Goal: Entertainment & Leisure: Consume media (video, audio)

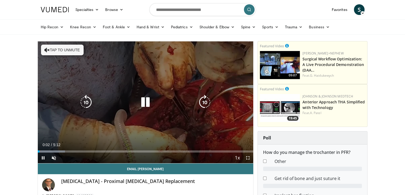
click at [66, 51] on button "Tap to unmute" at bounding box center [62, 50] width 43 height 11
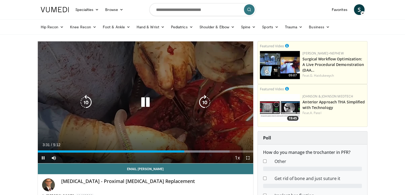
click at [146, 104] on icon "Video Player" at bounding box center [145, 102] width 15 height 15
click at [143, 104] on icon "Video Player" at bounding box center [145, 102] width 15 height 15
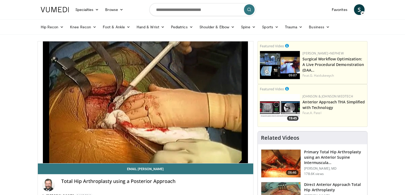
click at [148, 100] on div "10 seconds Tap to unmute" at bounding box center [146, 102] width 216 height 122
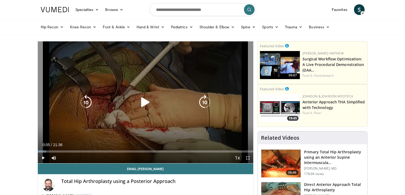
click at [142, 102] on icon "Video Player" at bounding box center [145, 102] width 15 height 15
click at [150, 102] on icon "Video Player" at bounding box center [145, 102] width 15 height 15
